Goal: Navigation & Orientation: Find specific page/section

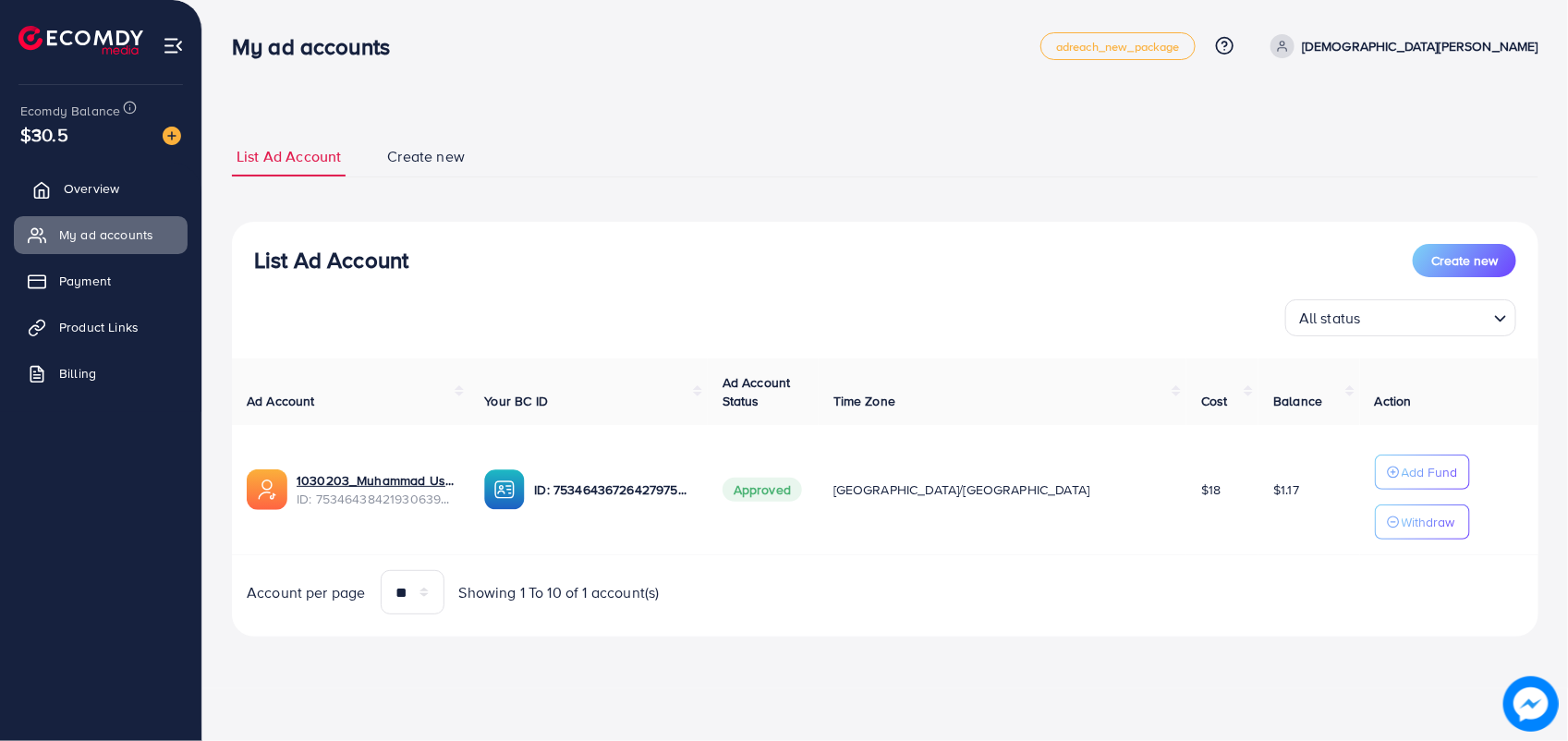
drag, startPoint x: 121, startPoint y: 187, endPoint x: 129, endPoint y: 204, distance: 18.8
click at [122, 189] on link "Overview" at bounding box center [100, 188] width 173 height 37
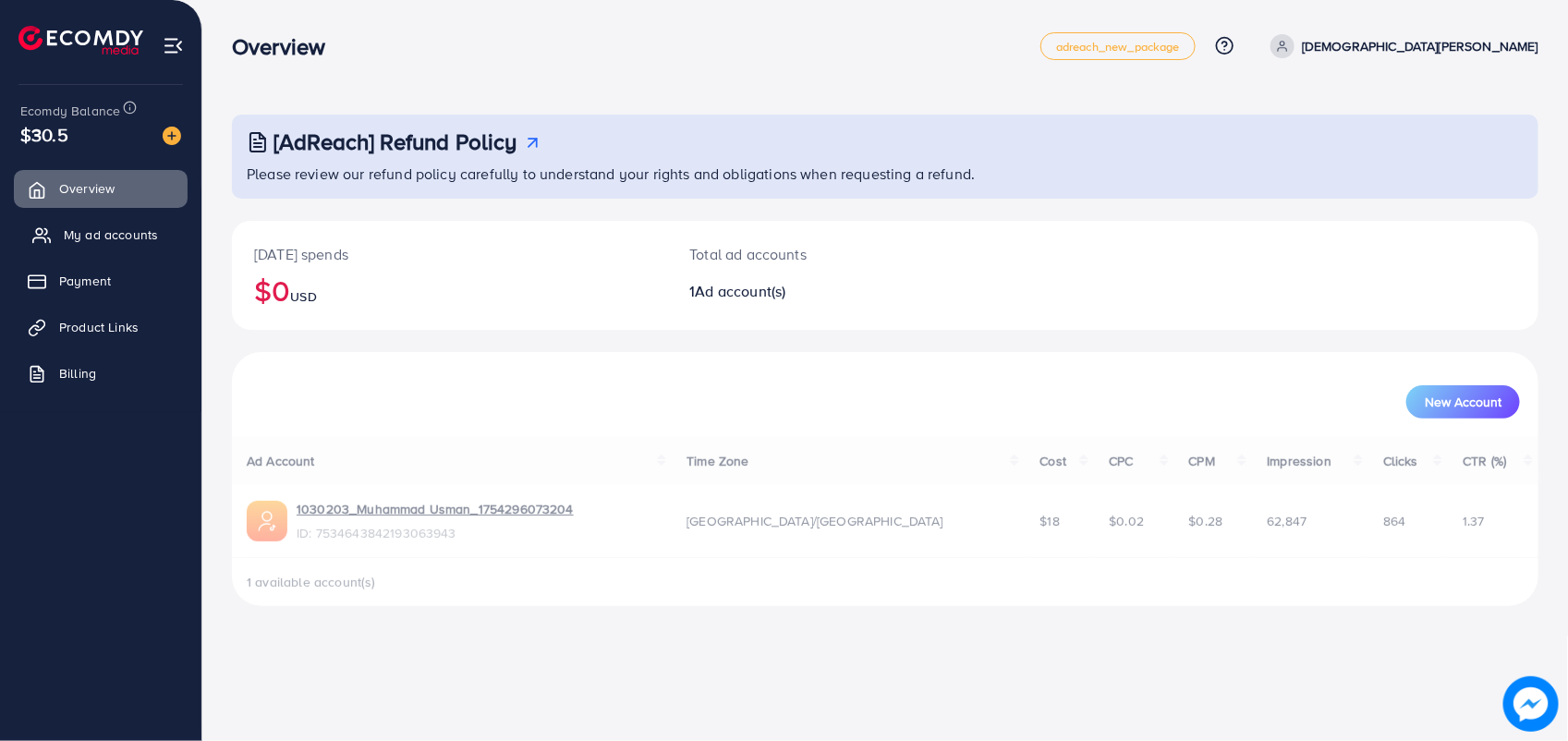
click at [135, 224] on link "My ad accounts" at bounding box center [100, 234] width 173 height 37
